Goal: Complete application form

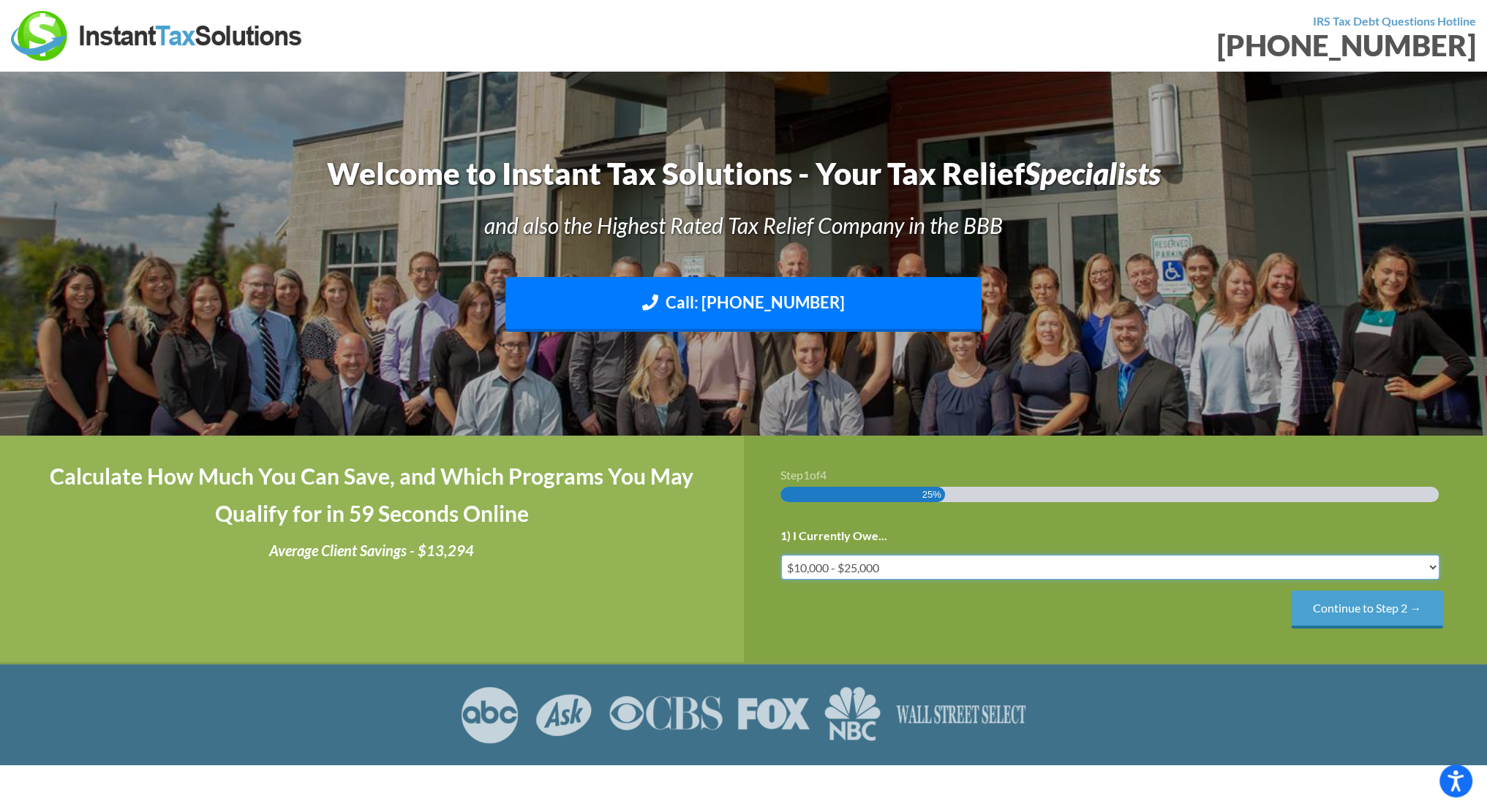
click at [938, 558] on select "Less than $10,000 $10,000 - $25,000 $25,000 - $50,000 $50,000 - $75,000 $75,000+" at bounding box center [1111, 567] width 660 height 25
select select "over-75"
click at [782, 555] on select "Less than $10,000 $10,000 - $25,000 $25,000 - $50,000 $50,000 - $75,000 $75,000+" at bounding box center [1111, 567] width 660 height 25
click at [1322, 611] on input "Continue to Step 2 →" at bounding box center [1367, 610] width 152 height 38
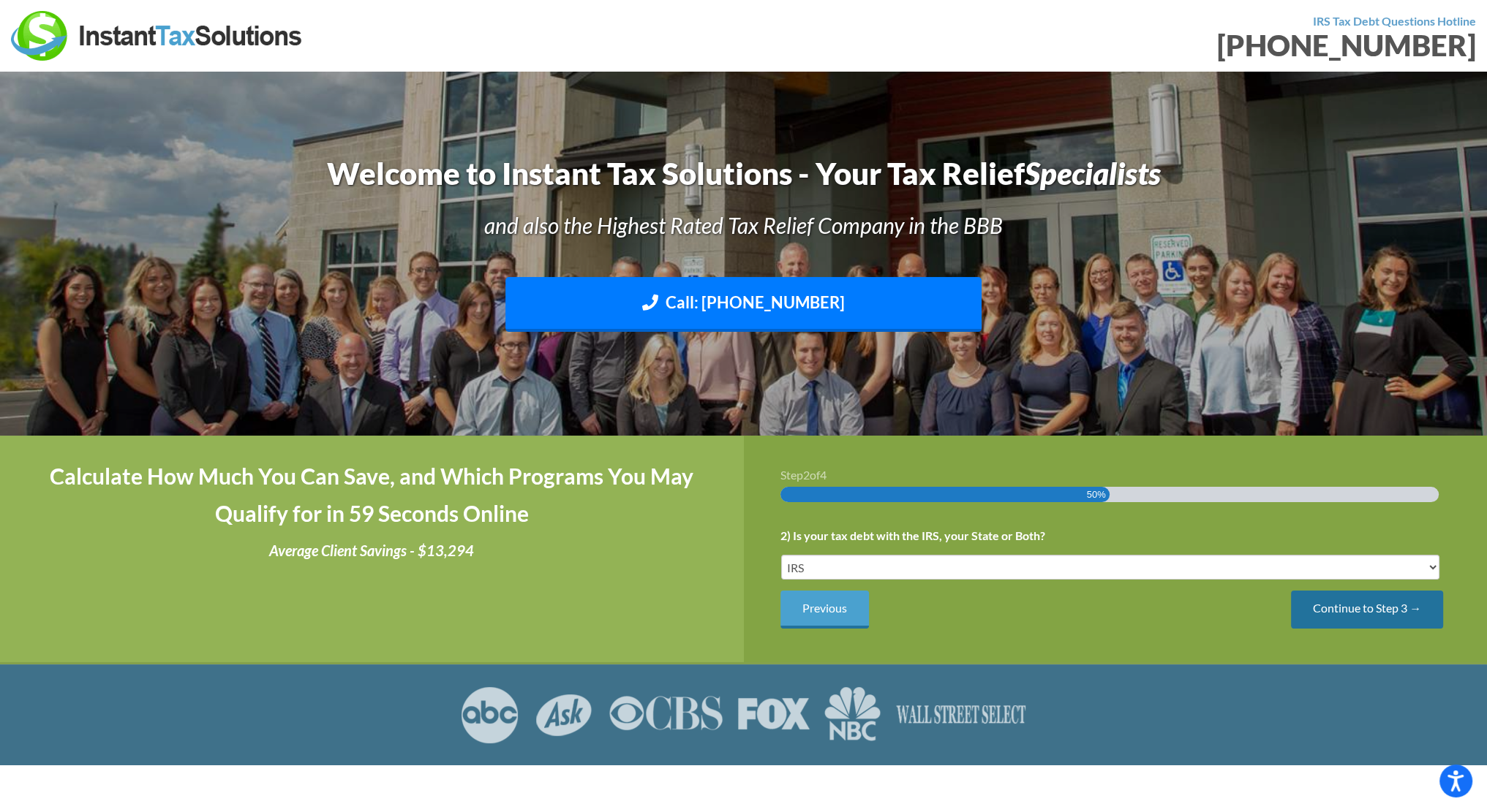
click at [1376, 617] on input "Continue to Step 3 →" at bounding box center [1367, 610] width 152 height 38
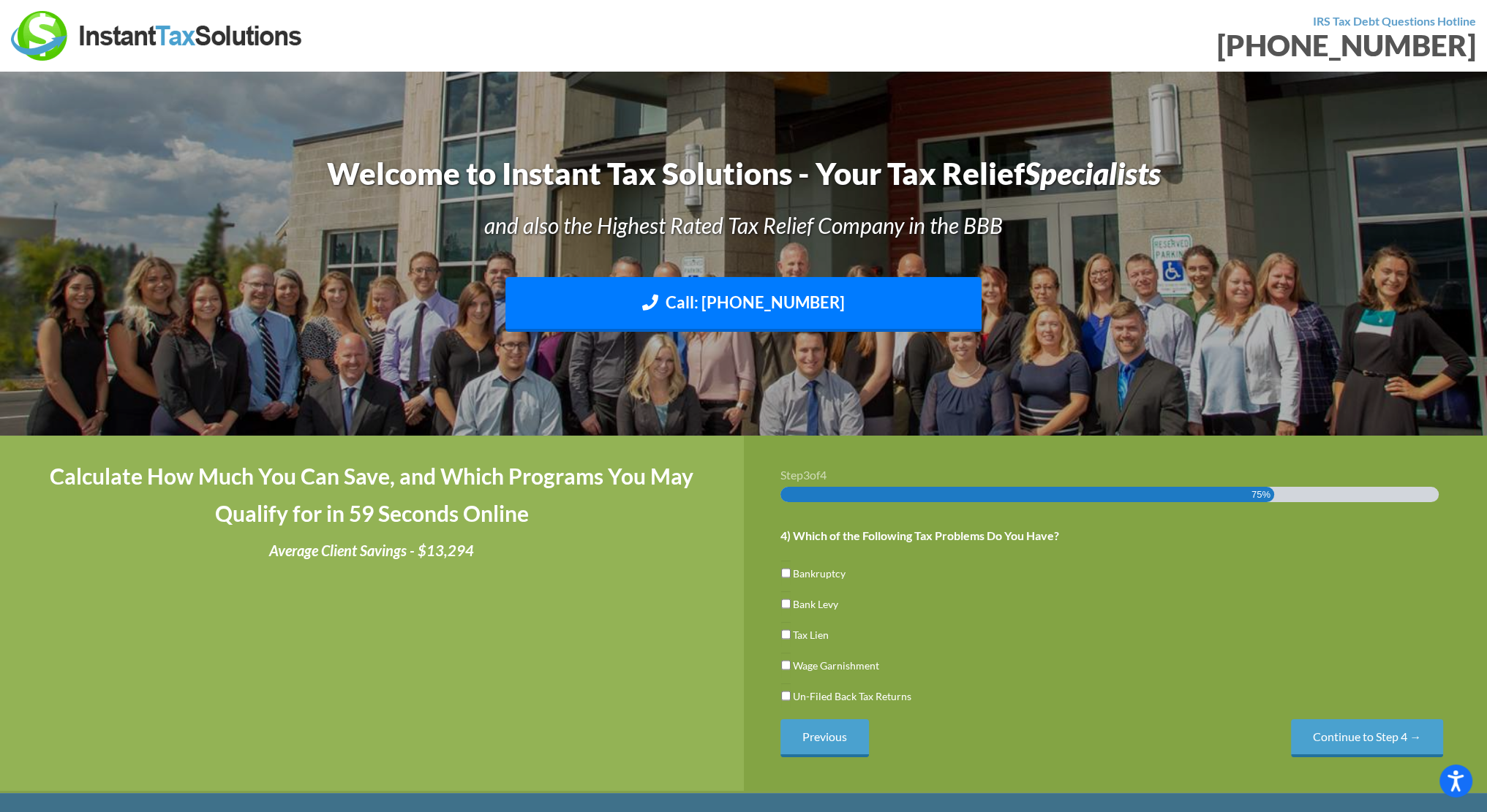
click at [811, 639] on label "Tax Lien" at bounding box center [811, 635] width 36 height 15
click at [791, 639] on input "Tax Lien" at bounding box center [787, 635] width 10 height 25
checkbox input "true"
click at [1369, 738] on input "Continue to Step 4 →" at bounding box center [1367, 739] width 152 height 38
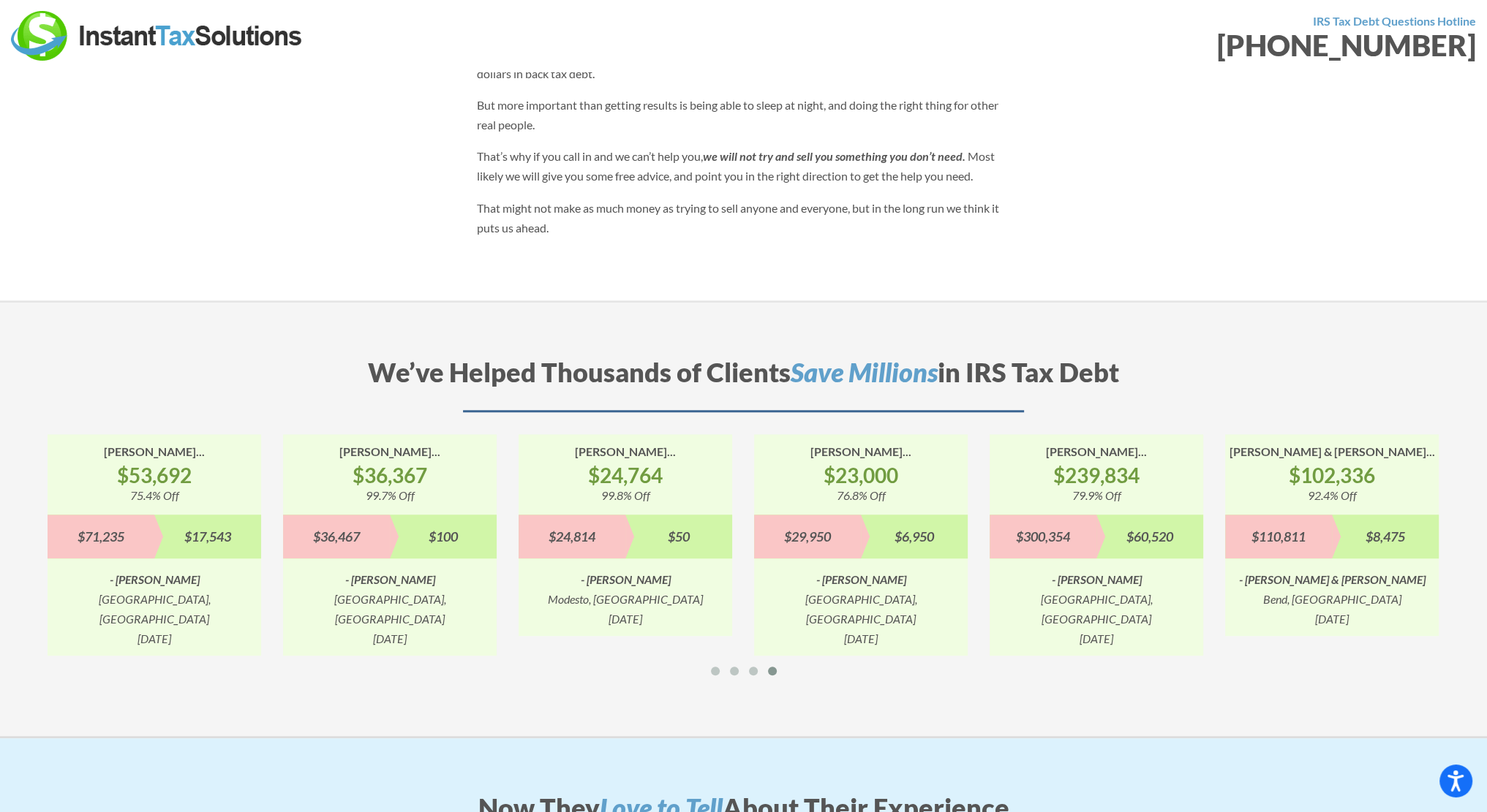
scroll to position [1433, 0]
click at [744, 664] on div at bounding box center [753, 672] width 19 height 16
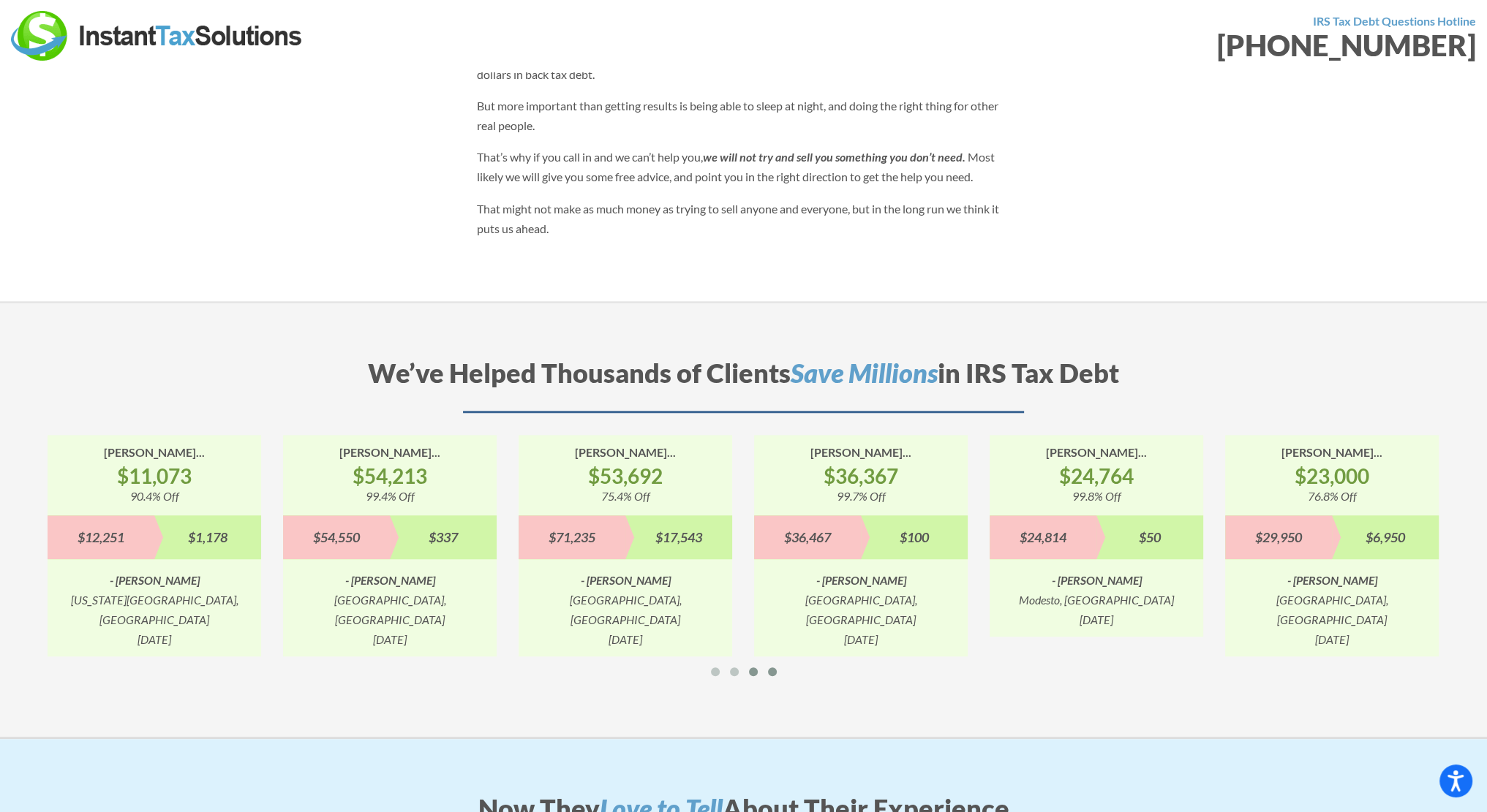
click at [771, 664] on div at bounding box center [772, 672] width 19 height 16
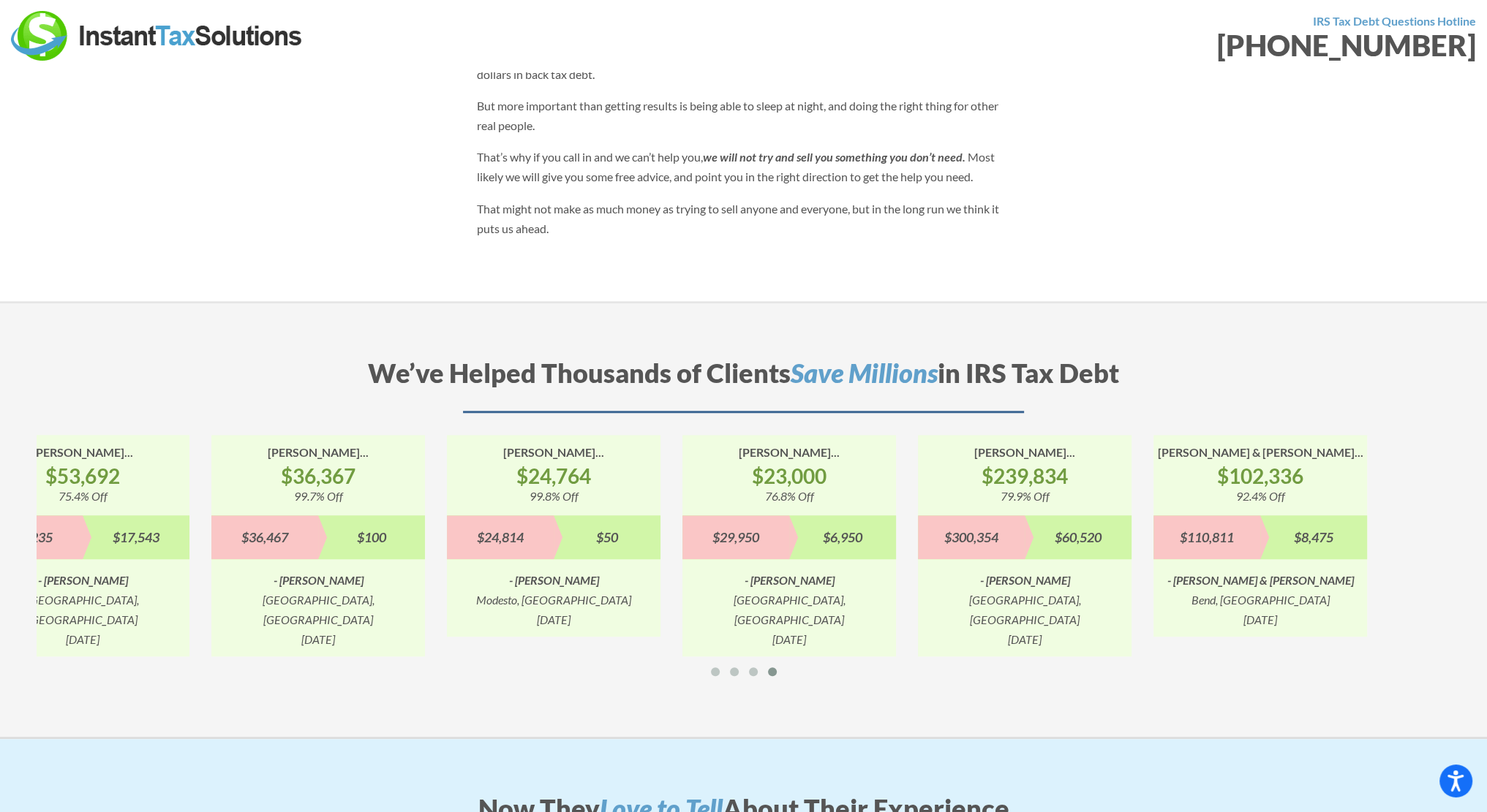
drag, startPoint x: 824, startPoint y: 434, endPoint x: 466, endPoint y: 531, distance: 370.9
click at [466, 531] on div "Troy Saved... $100,353 93.1% Off $107,842 $7,489 - Troy Springfield, MO 3/11/20…" at bounding box center [1379, 545] width 9424 height 221
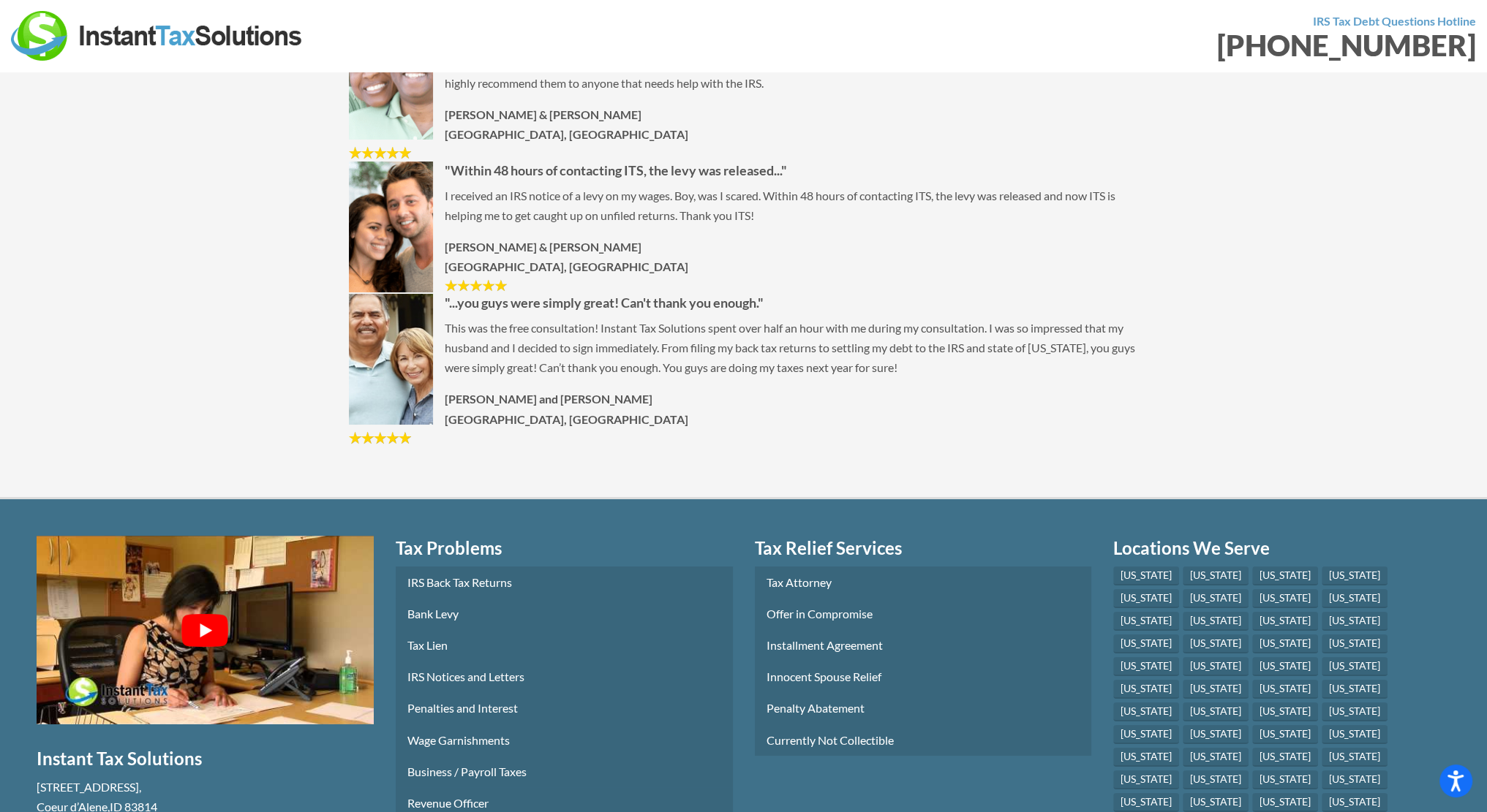
scroll to position [7384, 0]
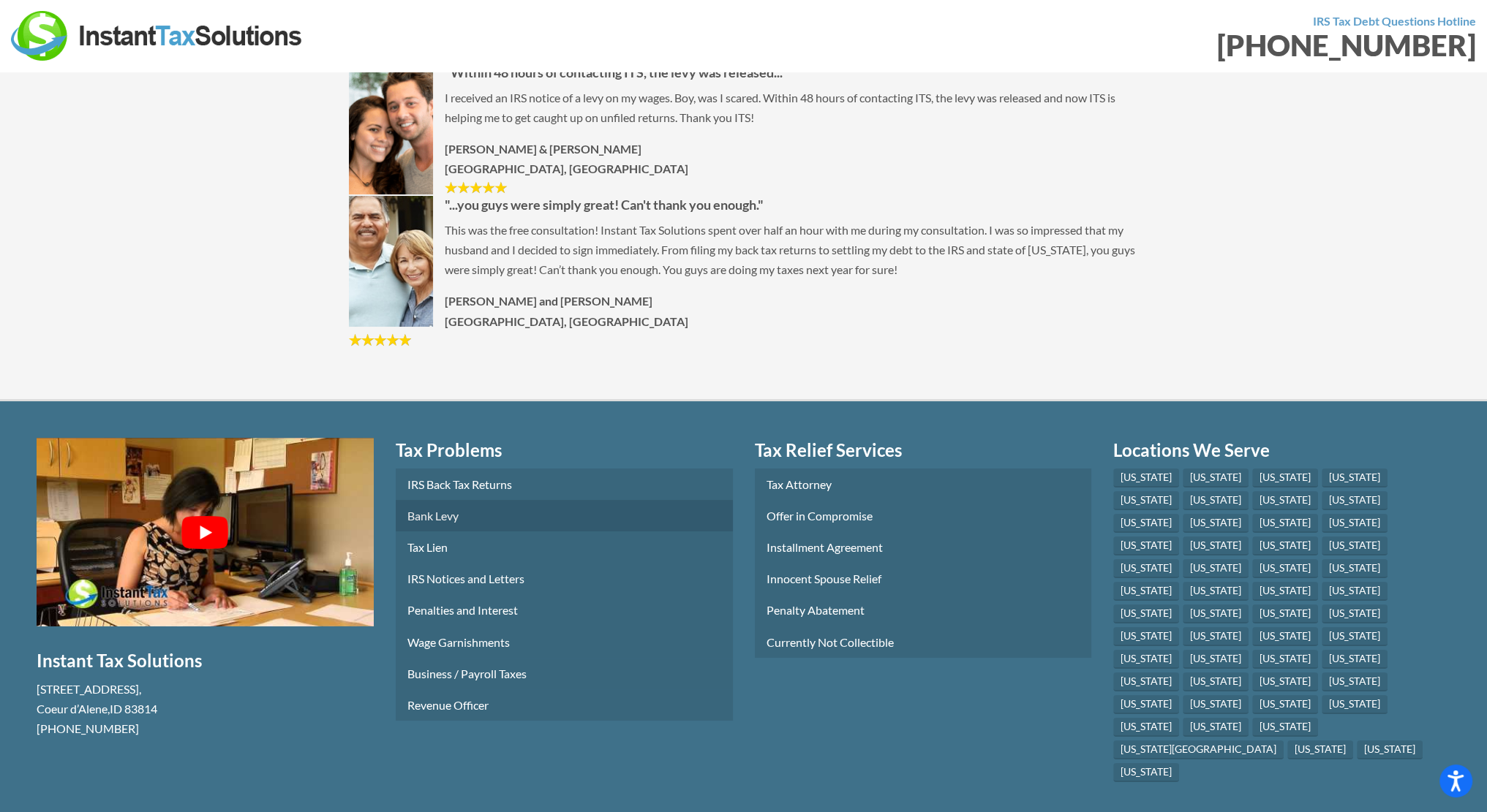
click at [619, 500] on link "Bank Levy" at bounding box center [564, 516] width 337 height 32
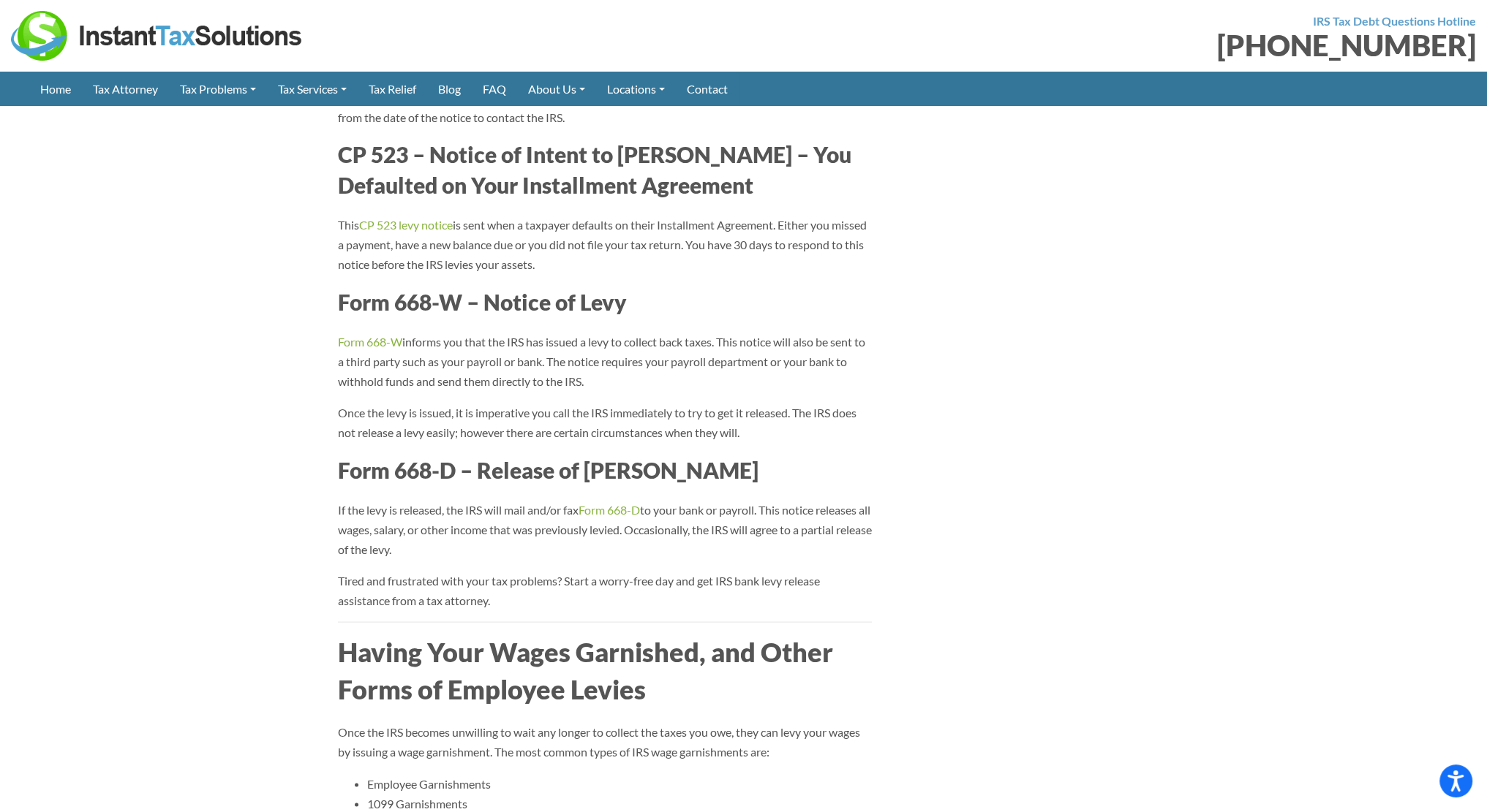
scroll to position [4066, 0]
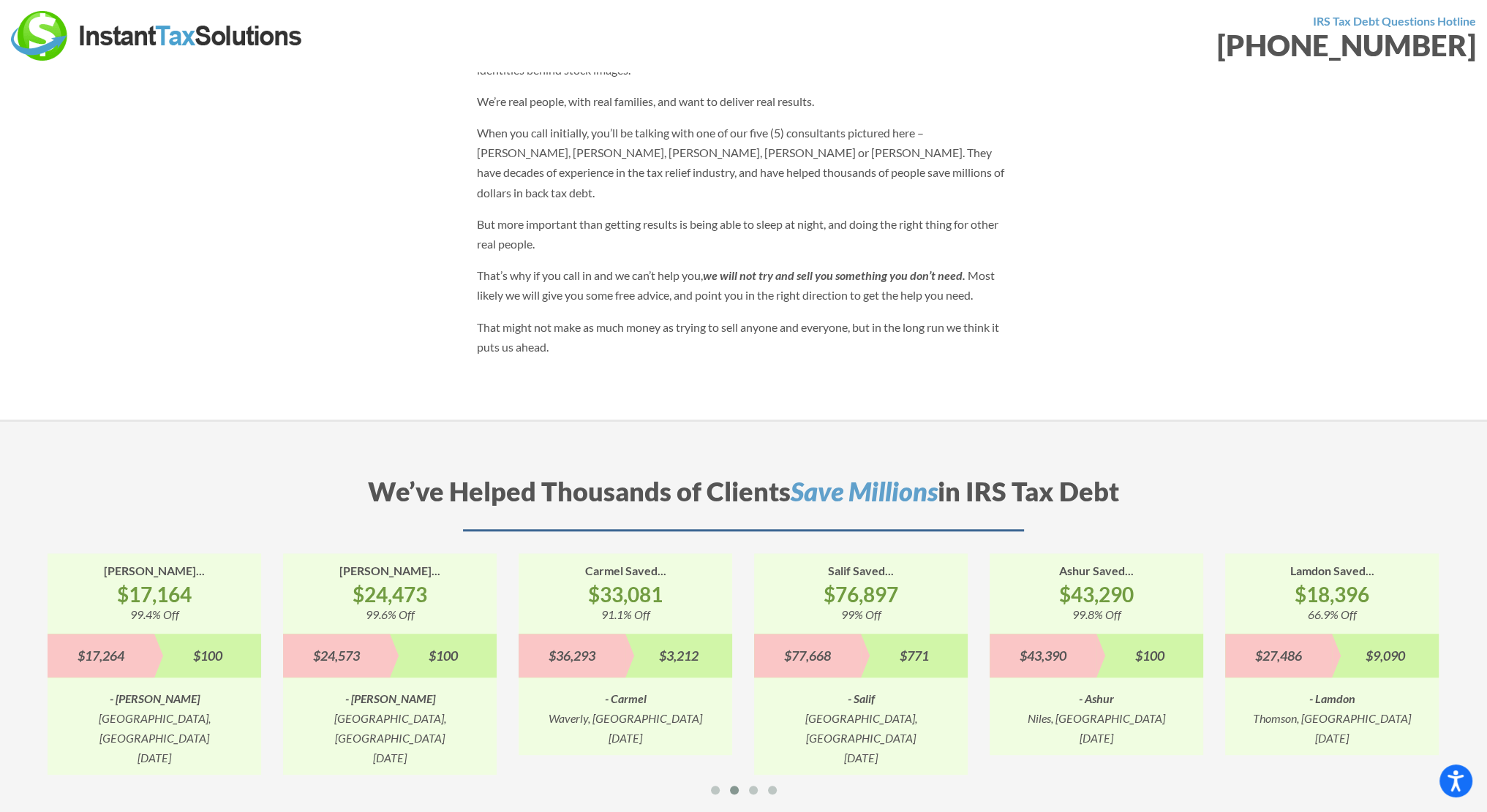
scroll to position [1308, 0]
